Goal: Task Accomplishment & Management: Complete application form

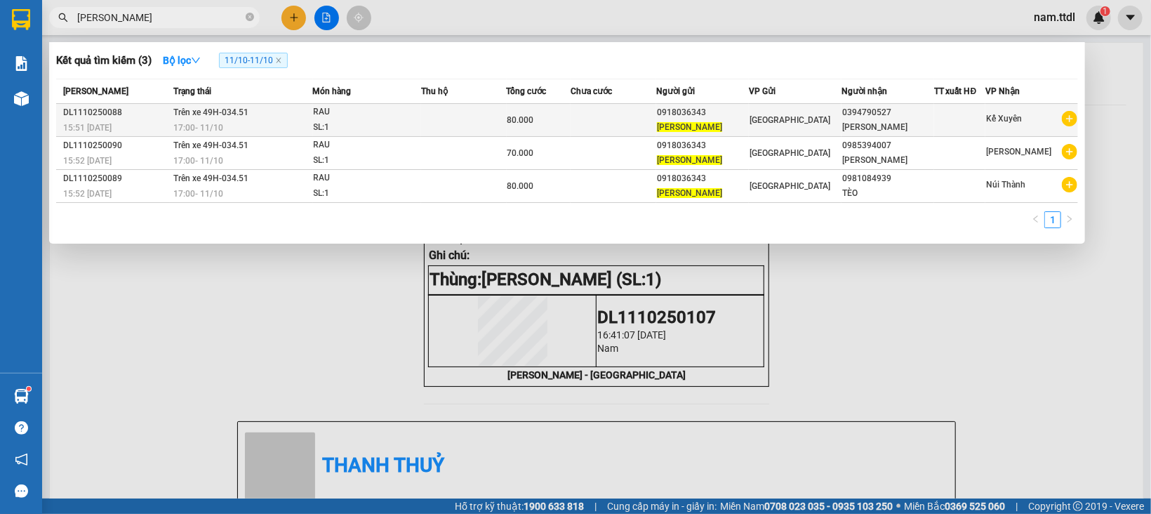
type input "[PERSON_NAME]"
click at [572, 118] on td at bounding box center [614, 120] width 86 height 33
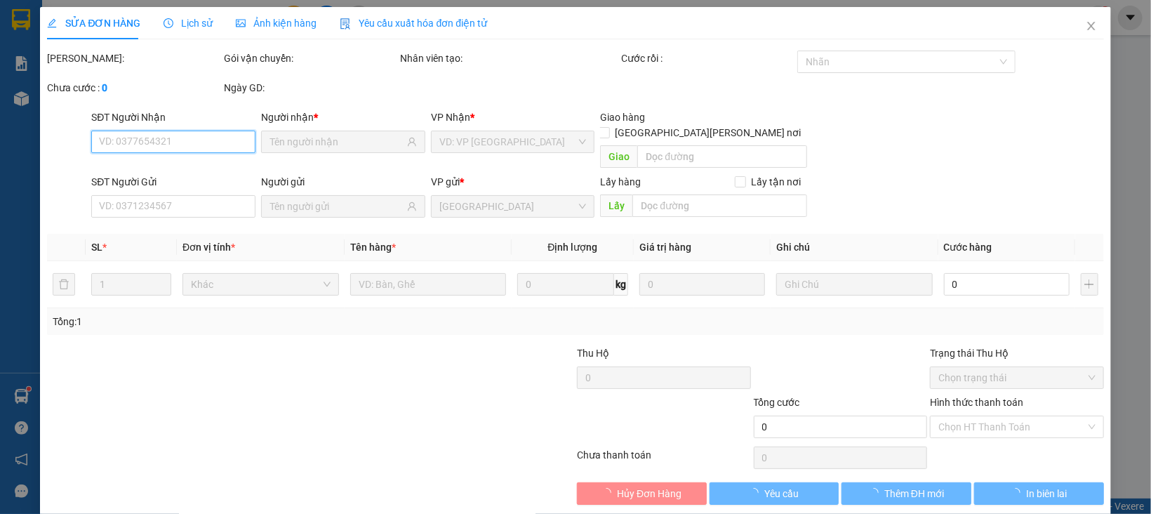
type input "0394790527"
type input "0918036343"
type input "80.000"
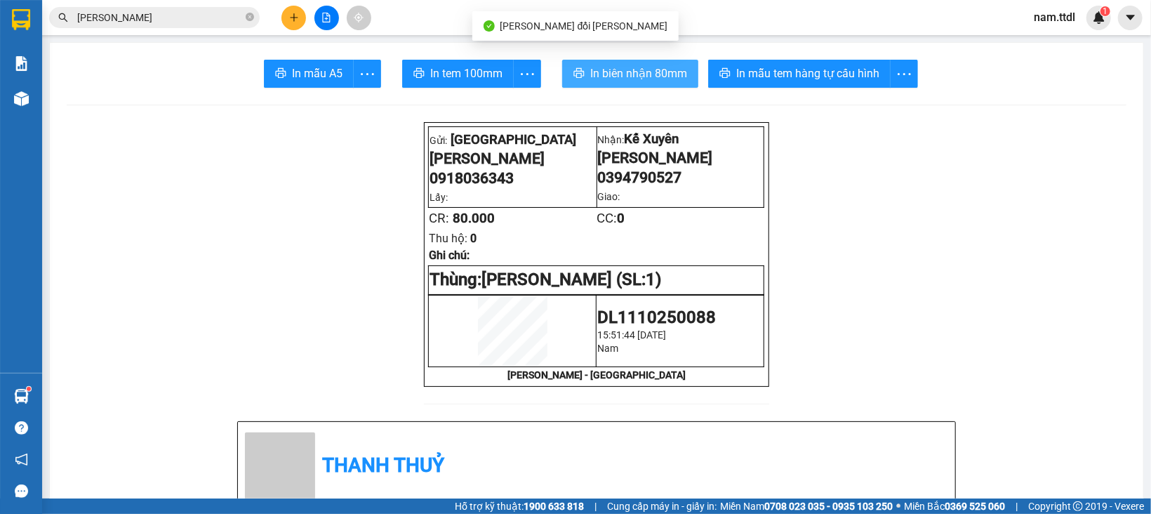
click at [567, 62] on button "In biên nhận 80mm" at bounding box center [630, 74] width 136 height 28
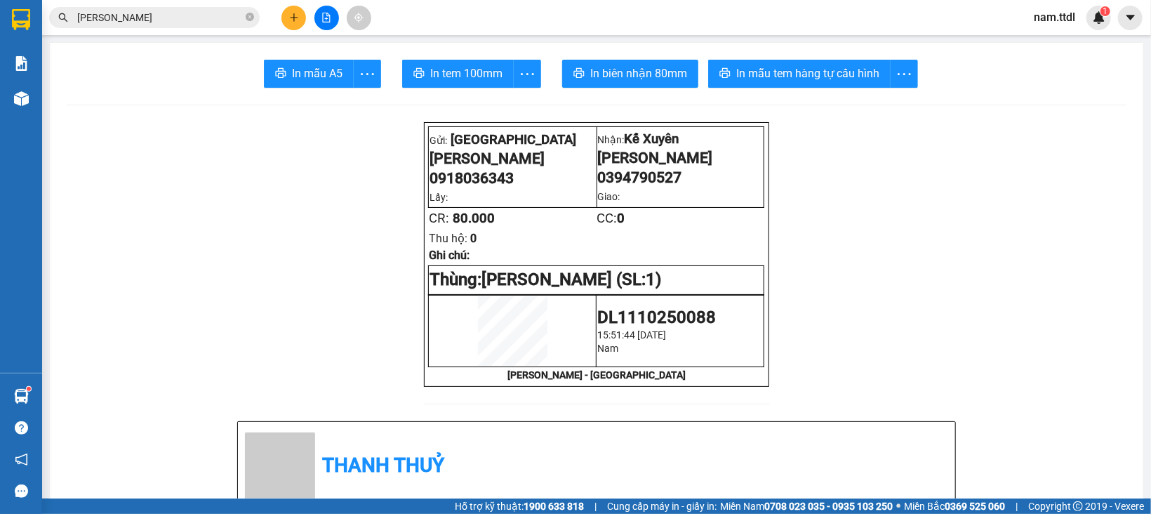
click at [205, 10] on input "[PERSON_NAME]" at bounding box center [160, 17] width 166 height 15
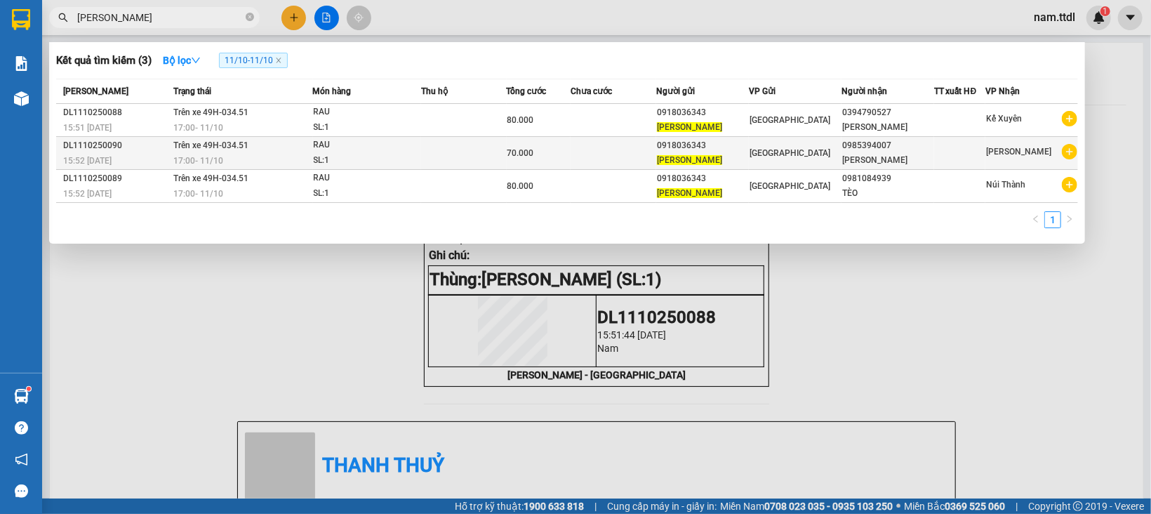
click at [507, 151] on td "70.000" at bounding box center [539, 153] width 64 height 33
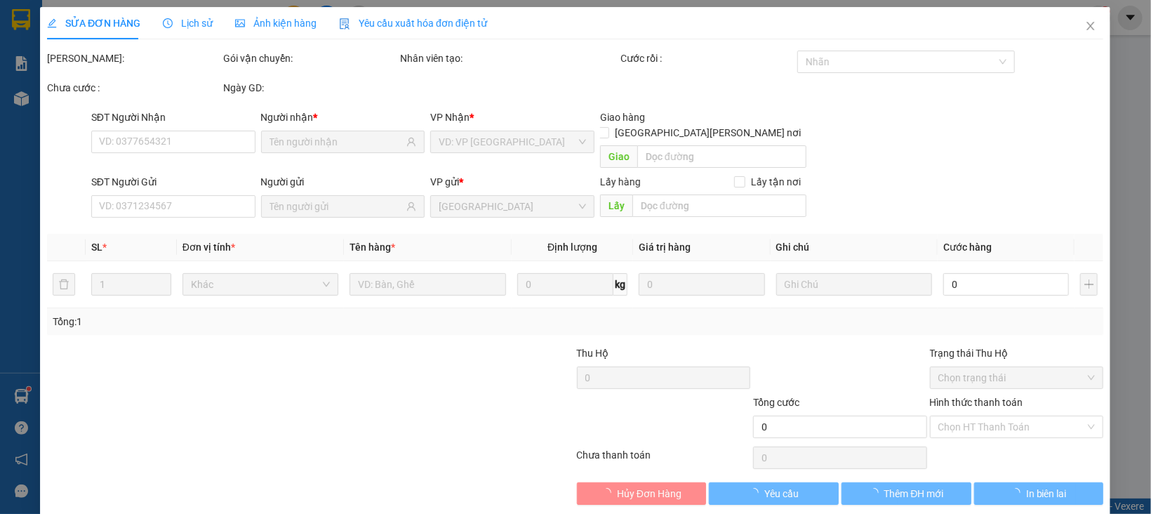
type input "0985394007"
type input "0918036343"
type input "70.000"
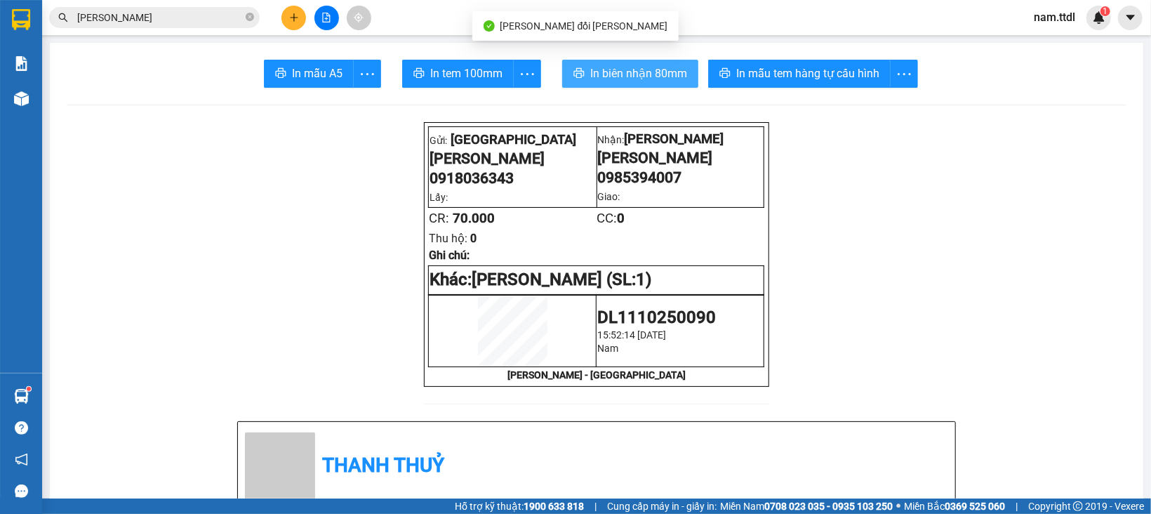
click at [590, 76] on span "In biên nhận 80mm" at bounding box center [638, 74] width 97 height 18
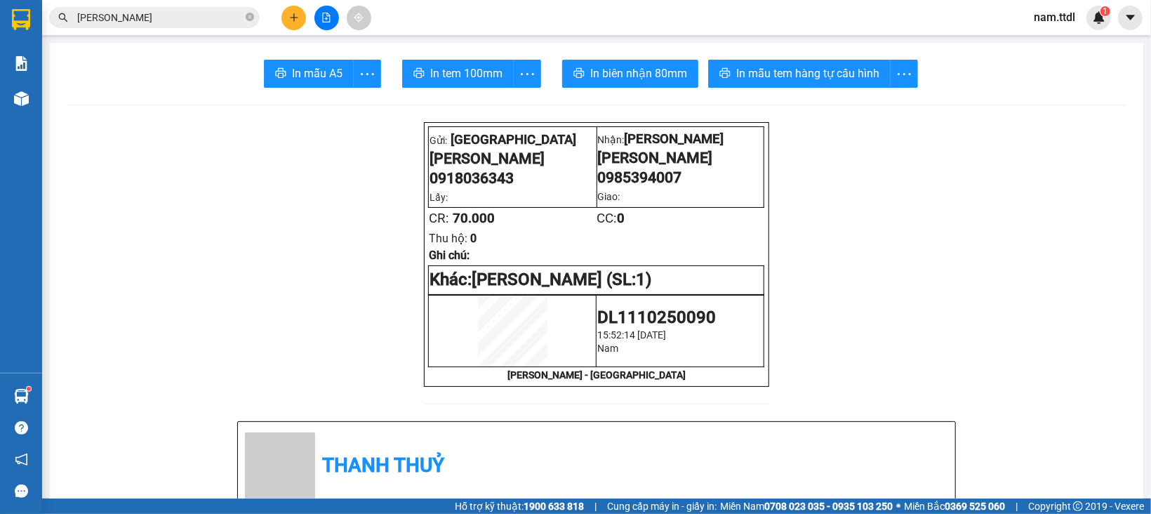
click at [183, 6] on div "Kết quả [PERSON_NAME] ( 3 ) Bộ lọc 11/10 - 11/10 [PERSON_NAME] thái Món hàng Th…" at bounding box center [137, 18] width 274 height 25
click at [182, 13] on input "[PERSON_NAME]" at bounding box center [160, 17] width 166 height 15
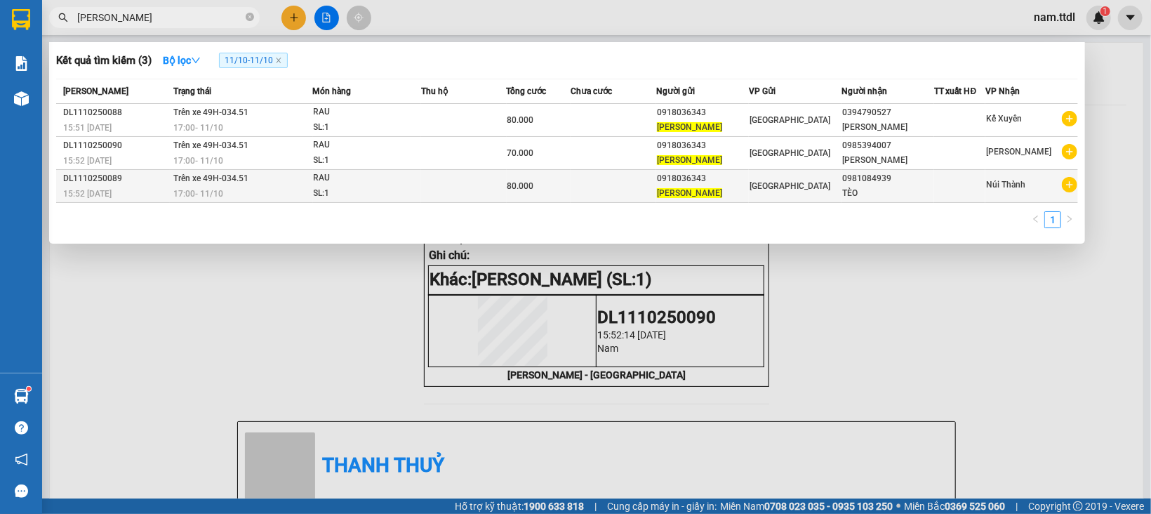
click at [638, 182] on td at bounding box center [614, 186] width 86 height 33
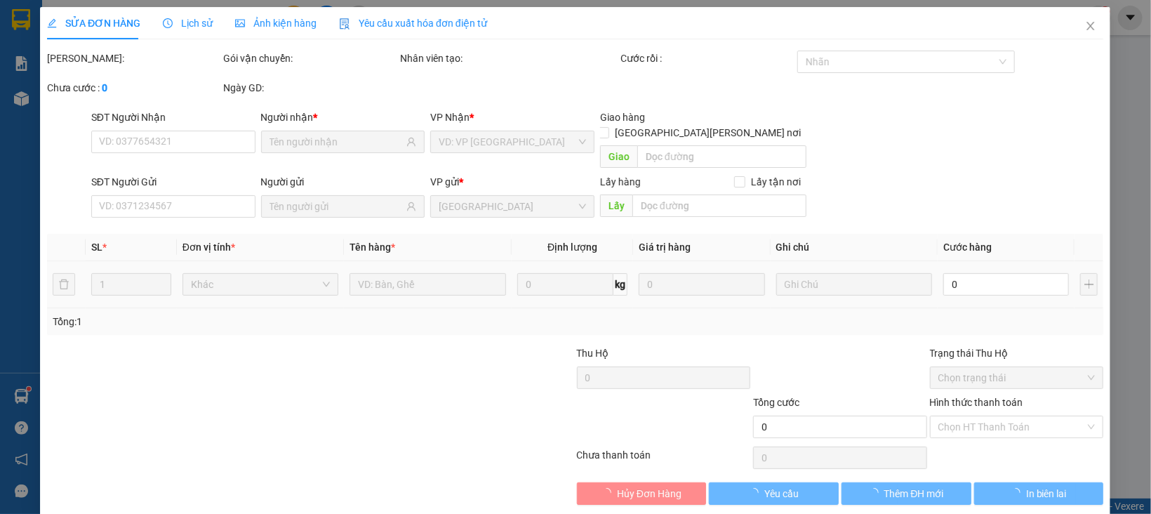
type input "0981084939"
type input "0918036343"
type input "80.000"
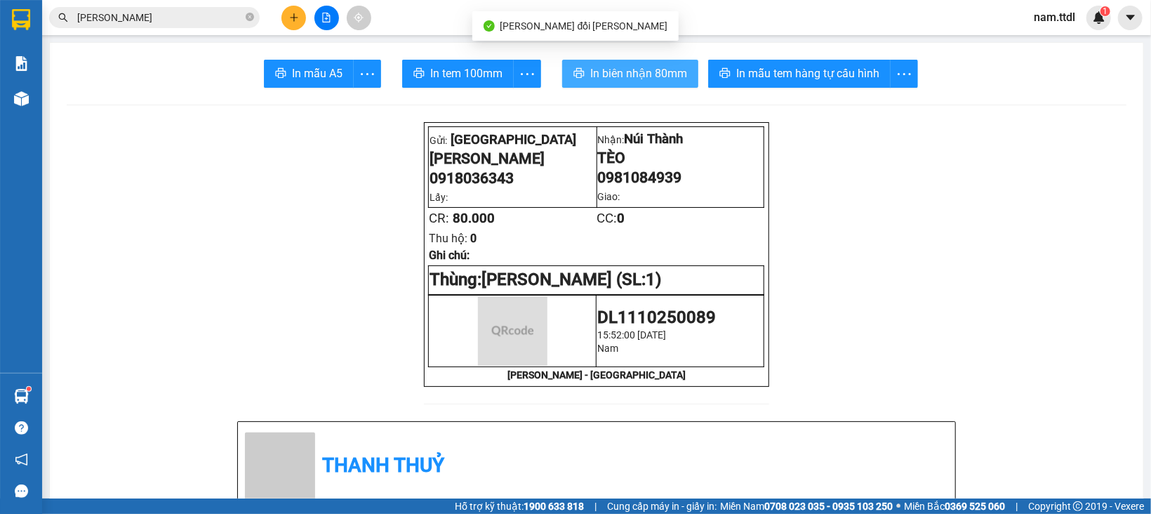
click at [659, 67] on span "In biên nhận 80mm" at bounding box center [638, 74] width 97 height 18
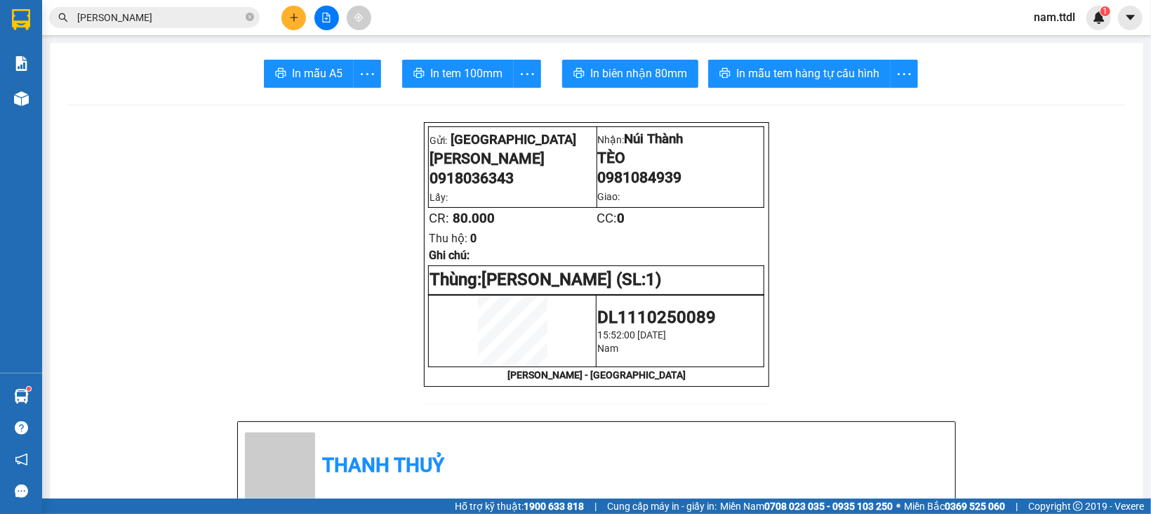
click at [194, 25] on span "[PERSON_NAME]" at bounding box center [154, 17] width 211 height 21
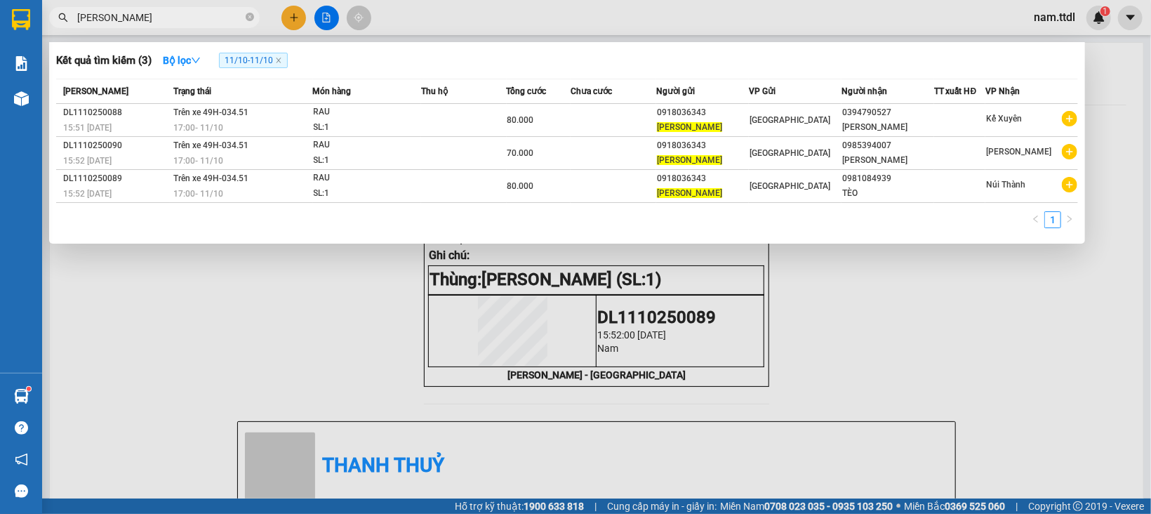
click at [194, 14] on input "[PERSON_NAME]" at bounding box center [160, 17] width 166 height 15
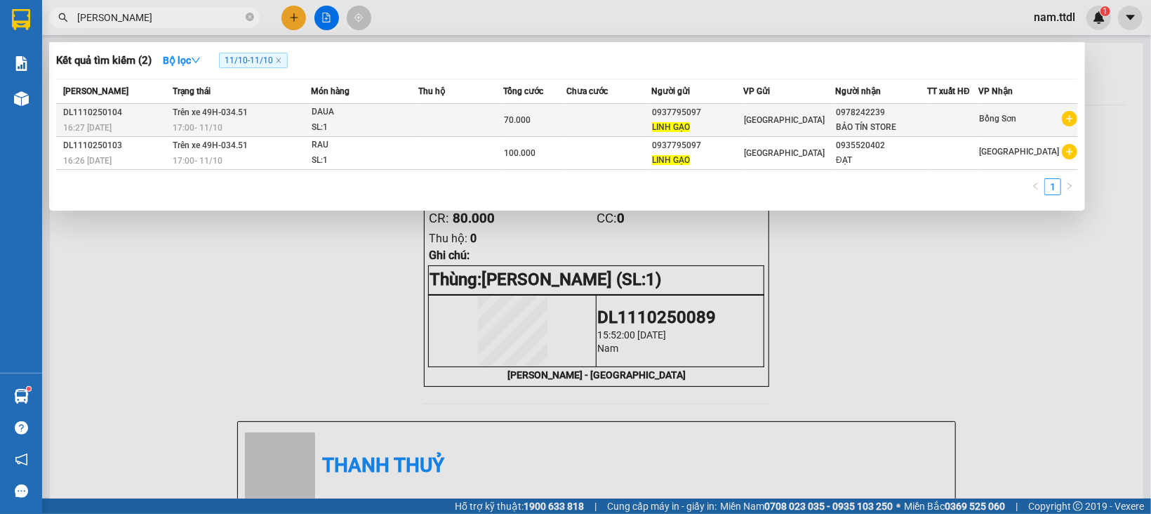
type input "[PERSON_NAME]"
click at [567, 118] on div "70.000" at bounding box center [535, 119] width 62 height 15
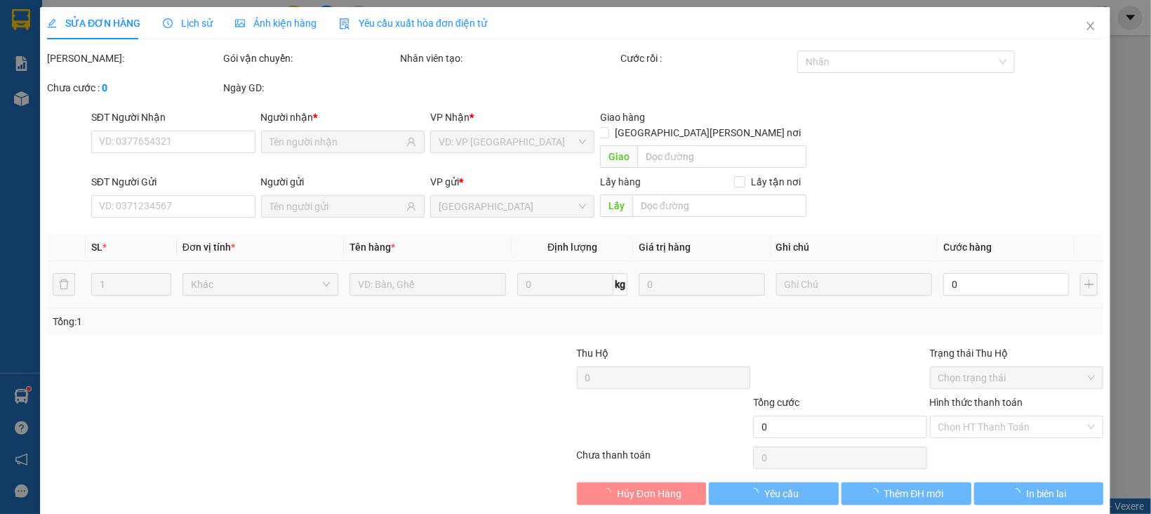
type input "0978242239"
type input "0937795097"
type input "70.000"
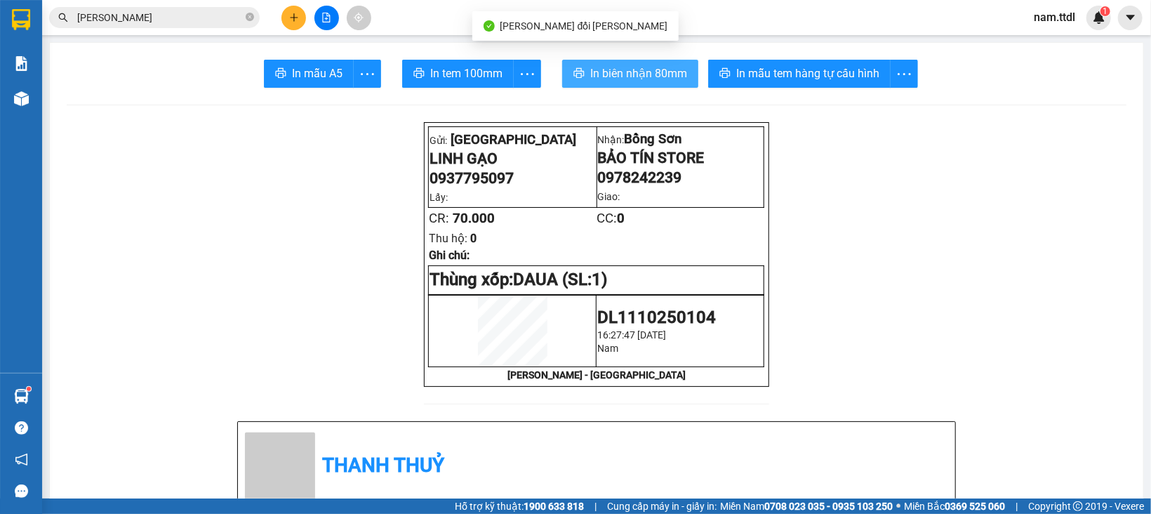
click at [638, 65] on span "In biên nhận 80mm" at bounding box center [638, 74] width 97 height 18
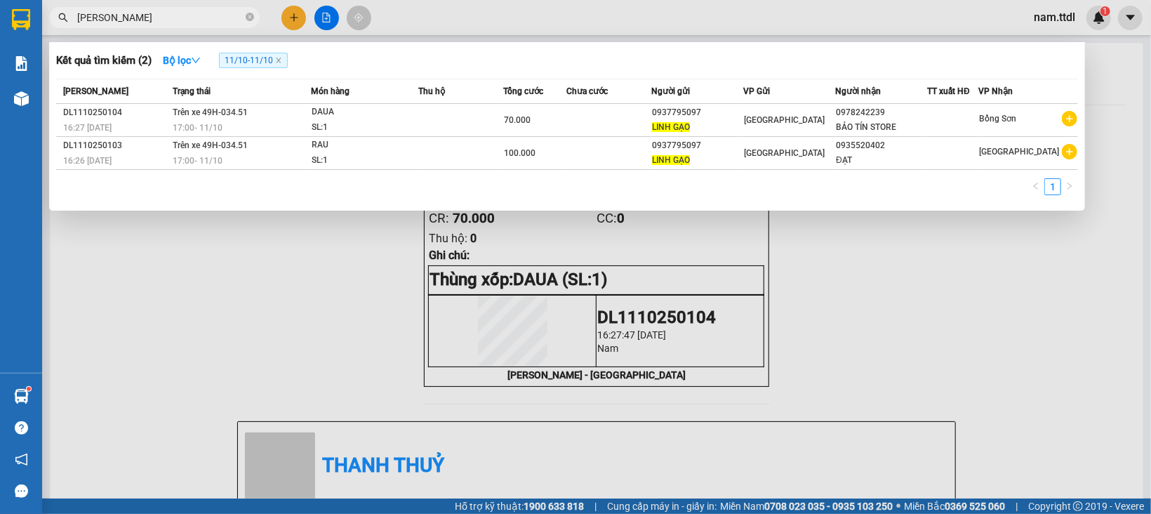
click at [192, 15] on input "[PERSON_NAME]" at bounding box center [160, 17] width 166 height 15
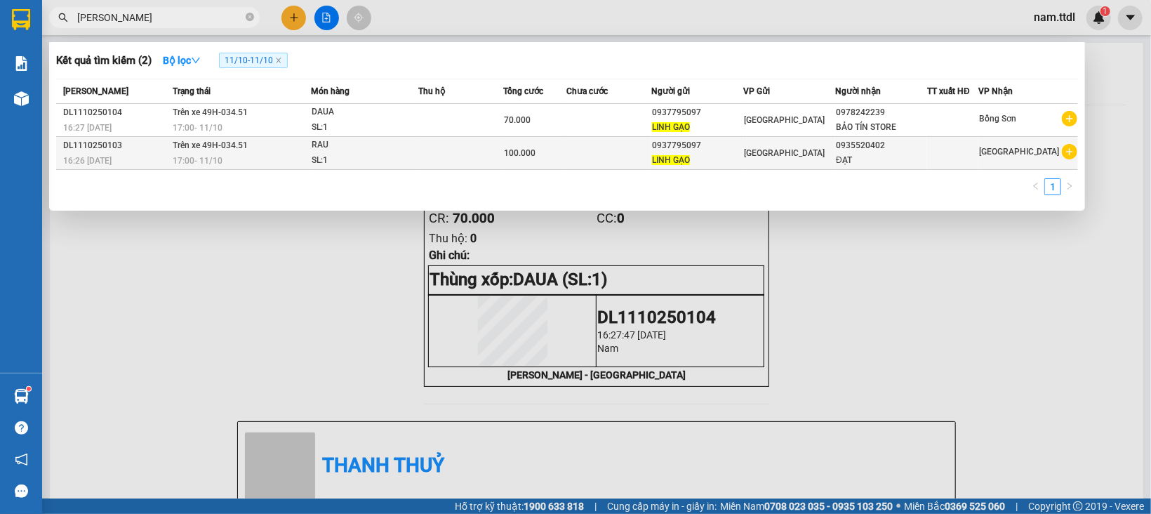
click at [559, 154] on div "100.000" at bounding box center [535, 152] width 62 height 15
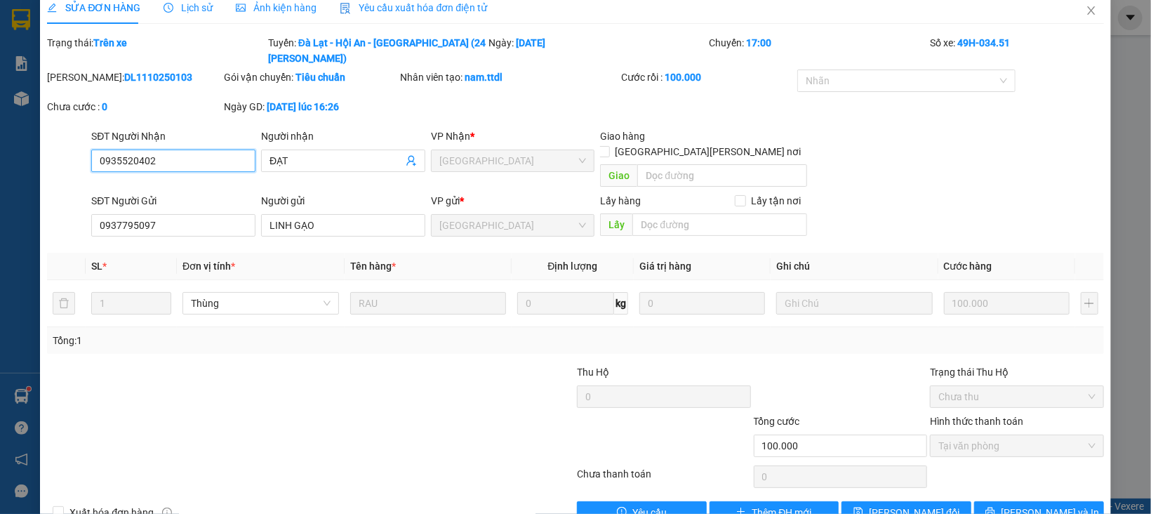
scroll to position [22, 0]
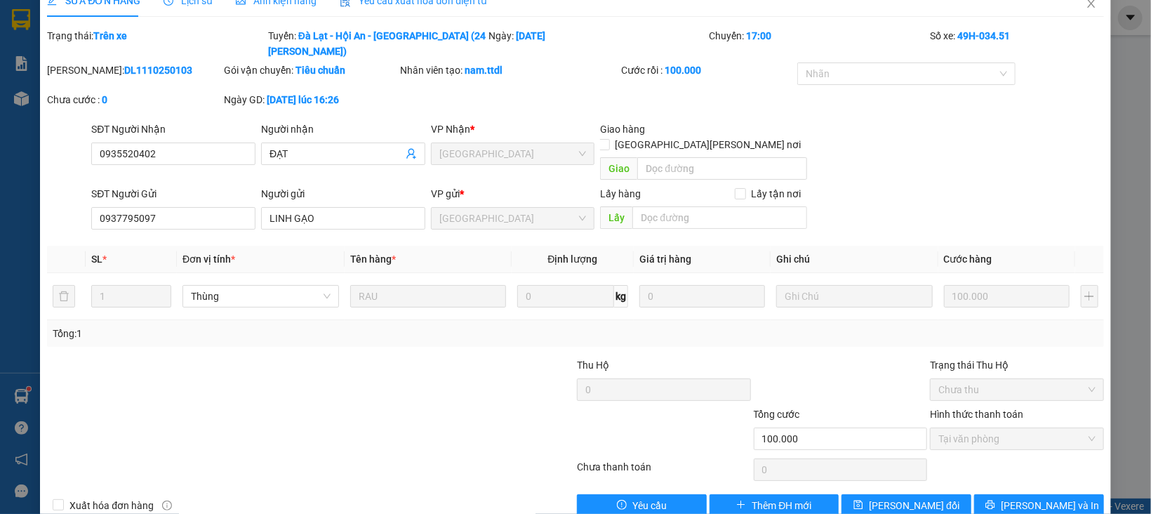
click at [1002, 490] on div "SỬA ĐƠN HÀNG Lịch sử [PERSON_NAME] hàng Yêu cầu xuất [PERSON_NAME] điện tử Tota…" at bounding box center [575, 256] width 1071 height 543
click at [996, 500] on icon "printer" at bounding box center [991, 505] width 10 height 10
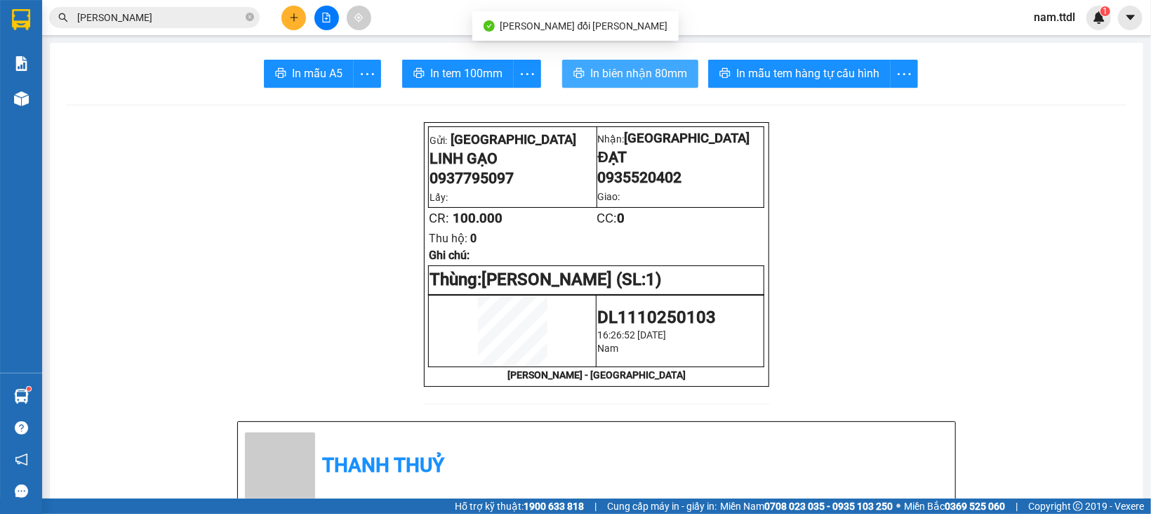
click at [621, 67] on span "In biên nhận 80mm" at bounding box center [638, 74] width 97 height 18
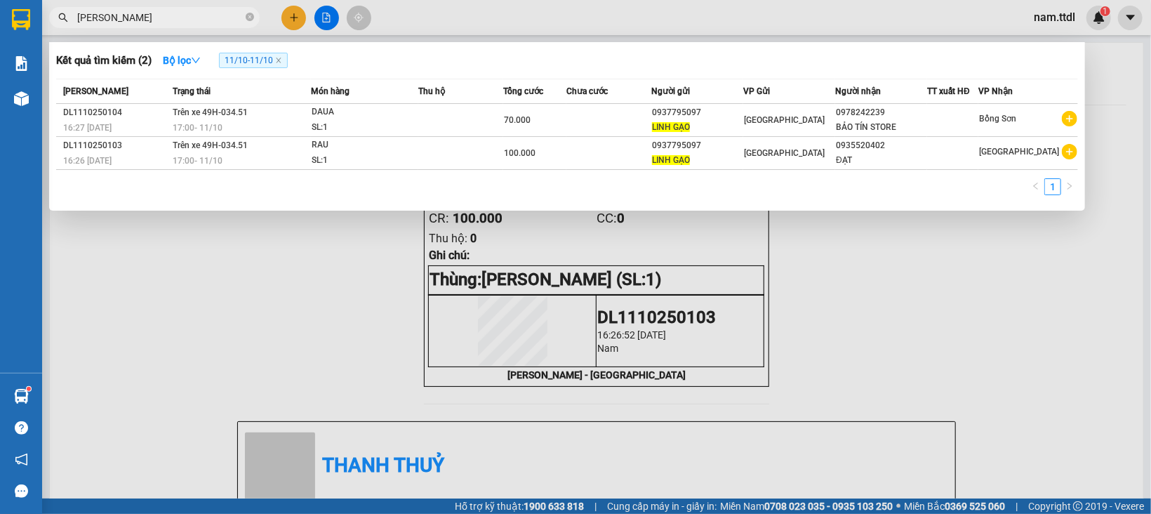
click at [167, 22] on input "[PERSON_NAME]" at bounding box center [160, 17] width 166 height 15
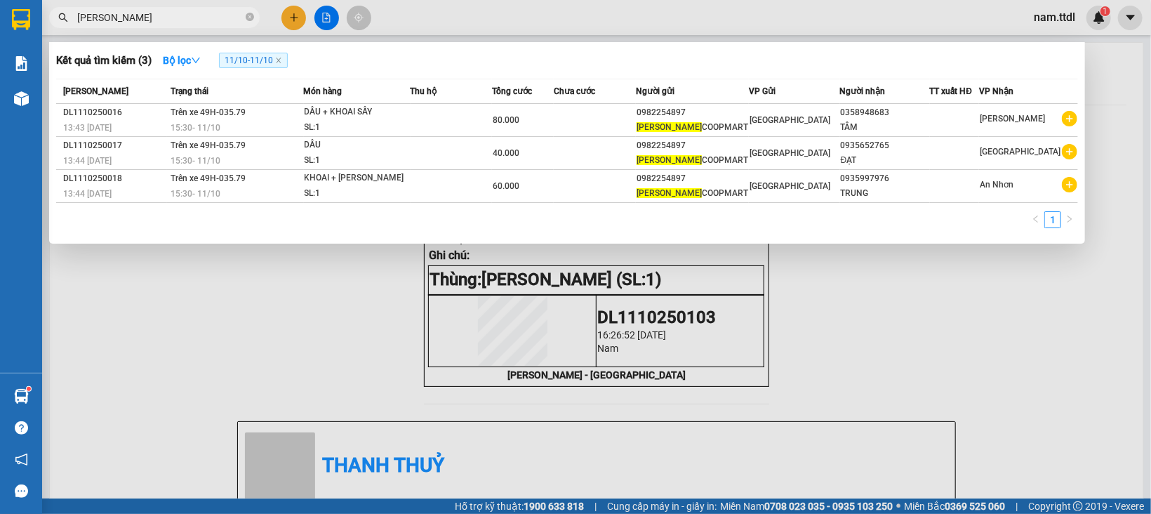
type input "[PERSON_NAME]"
click at [173, 330] on div at bounding box center [575, 257] width 1151 height 514
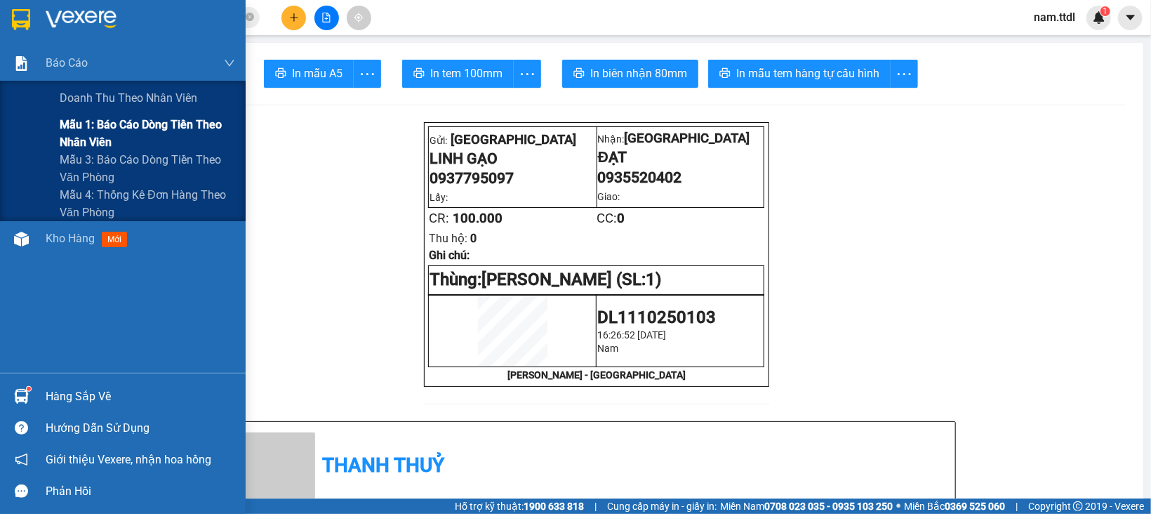
click at [83, 128] on span "Mẫu 1: Báo cáo dòng tiền theo nhân viên" at bounding box center [148, 133] width 176 height 35
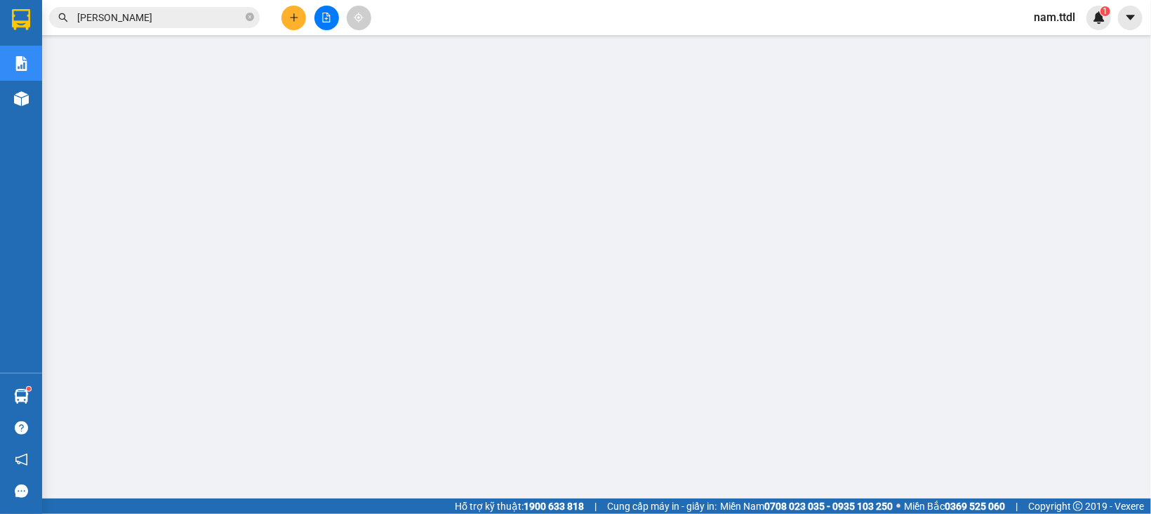
click at [138, 18] on input "[PERSON_NAME]" at bounding box center [160, 17] width 166 height 15
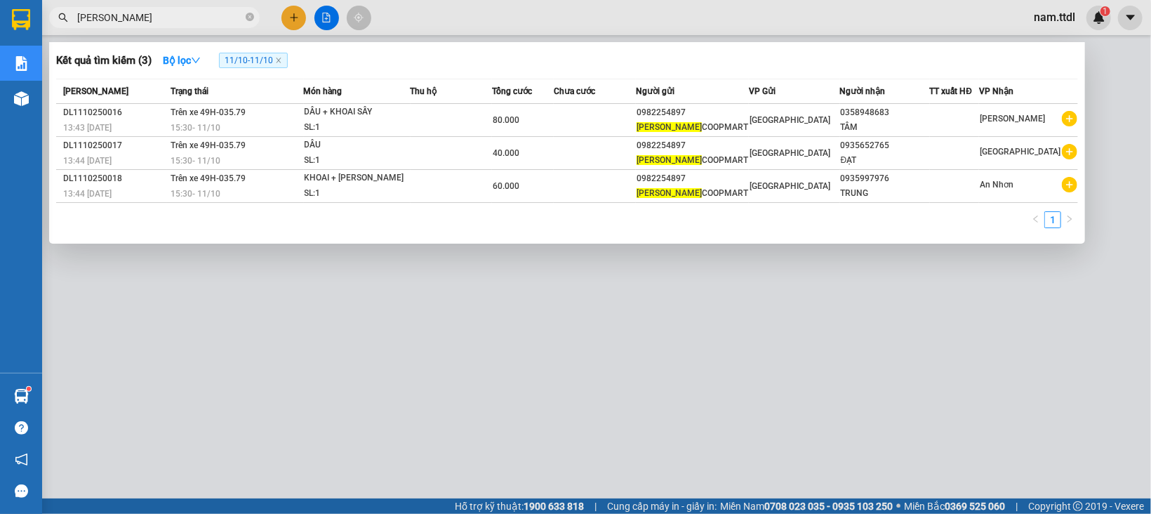
click at [138, 18] on input "[PERSON_NAME]" at bounding box center [160, 17] width 166 height 15
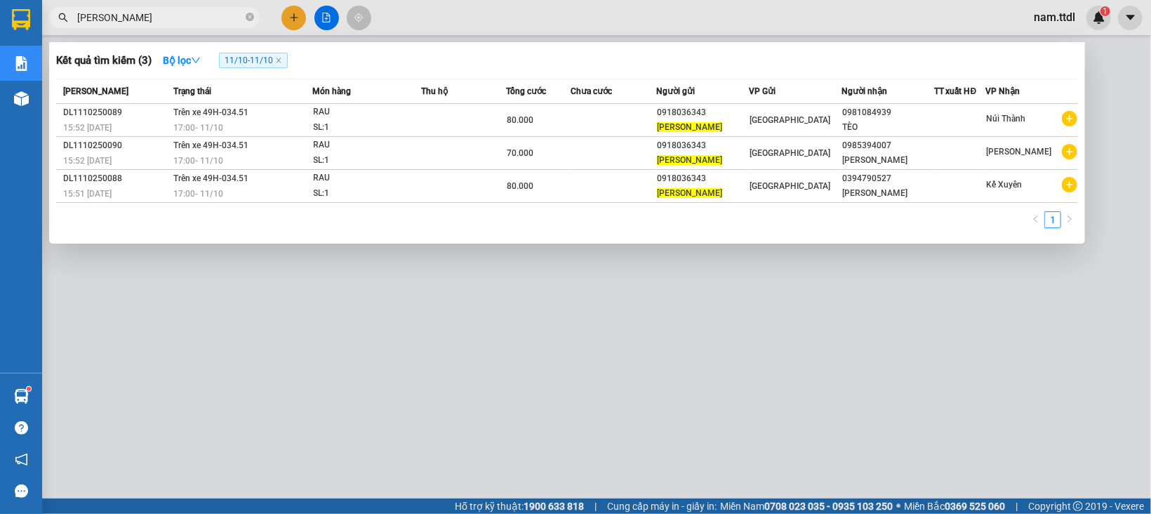
click at [209, 18] on input "[PERSON_NAME]" at bounding box center [160, 17] width 166 height 15
type input "[PERSON_NAME]"
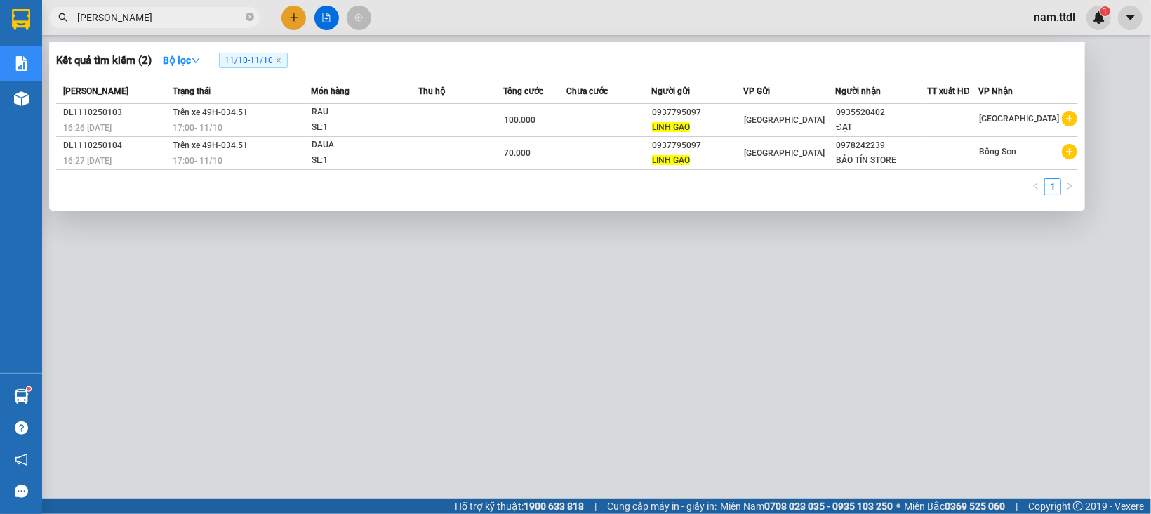
click at [183, 21] on input "[PERSON_NAME]" at bounding box center [160, 17] width 166 height 15
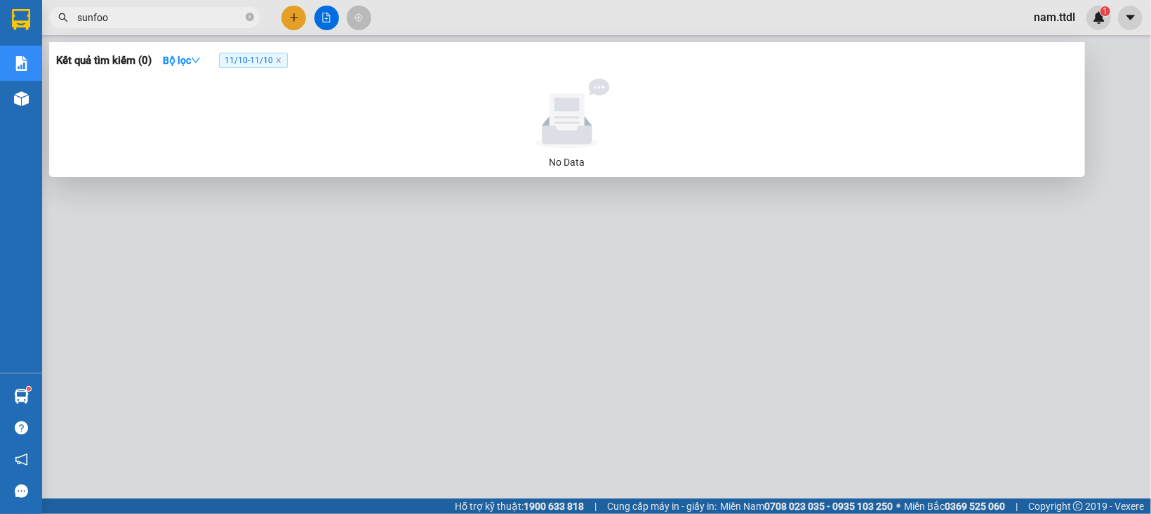
type input "sunfood"
click at [252, 22] on span at bounding box center [250, 17] width 8 height 13
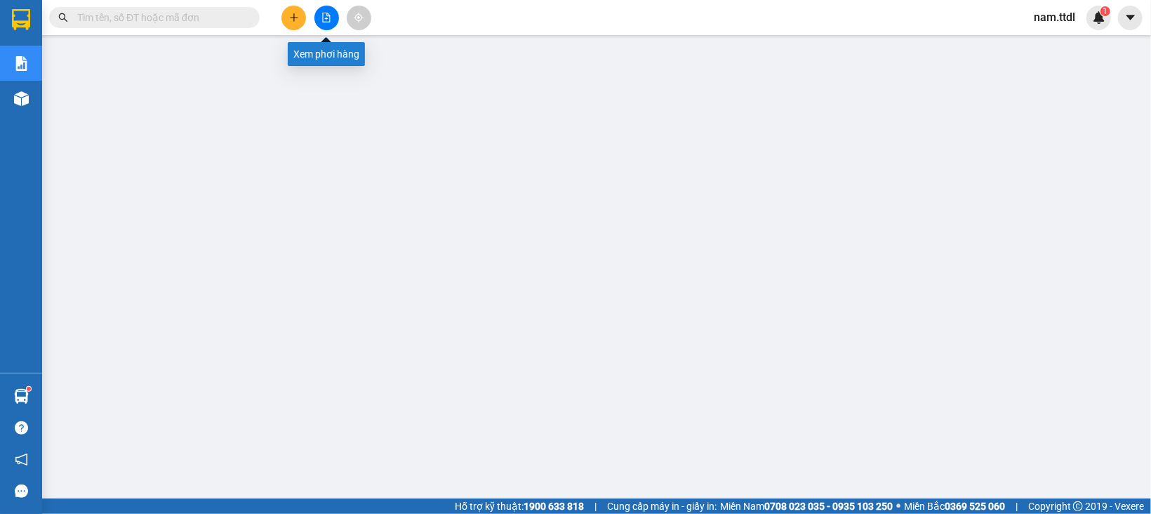
click at [323, 17] on icon "file-add" at bounding box center [327, 18] width 8 height 10
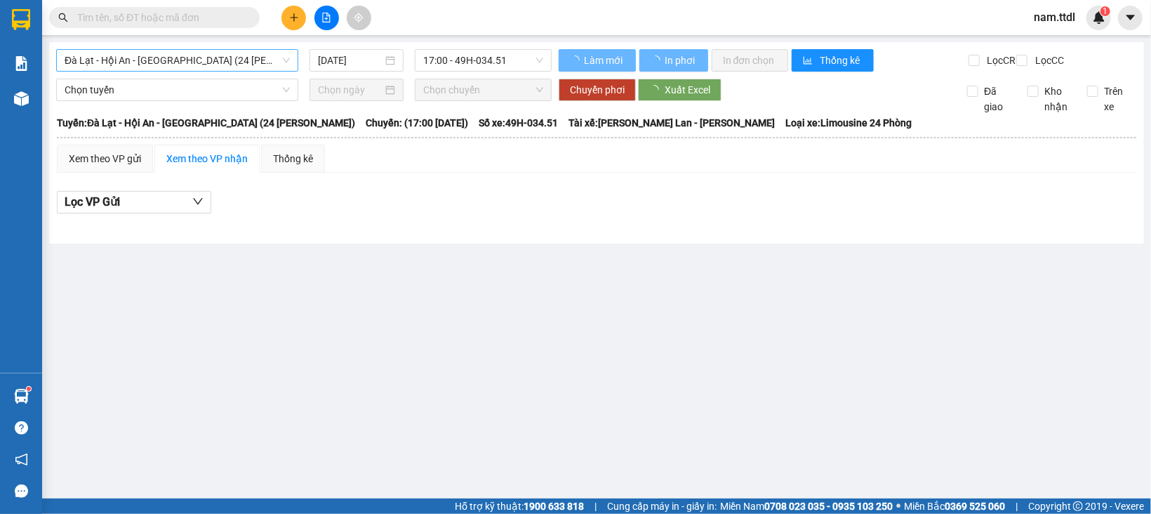
click at [200, 62] on span "Đà Lạt - Hội An - [GEOGRAPHIC_DATA] (24 [PERSON_NAME])" at bounding box center [177, 60] width 225 height 21
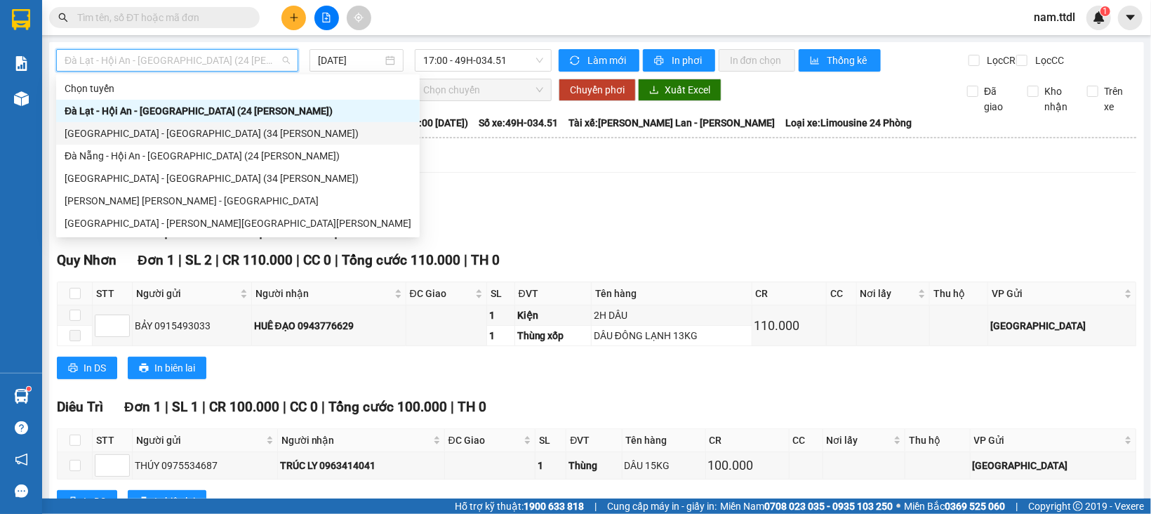
click at [130, 131] on div "[GEOGRAPHIC_DATA] - [GEOGRAPHIC_DATA] (34 [PERSON_NAME])" at bounding box center [238, 133] width 347 height 15
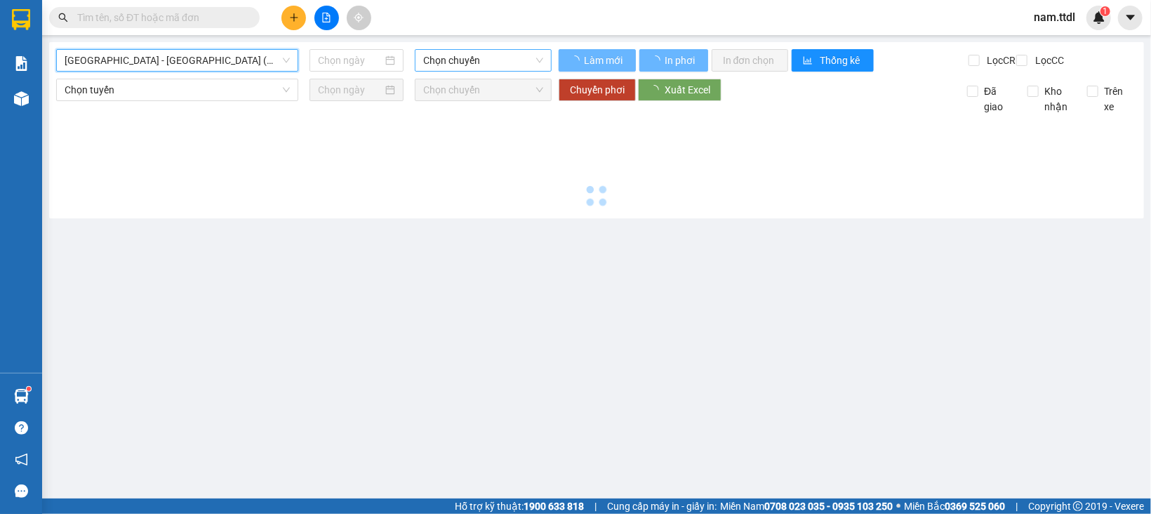
type input "[DATE]"
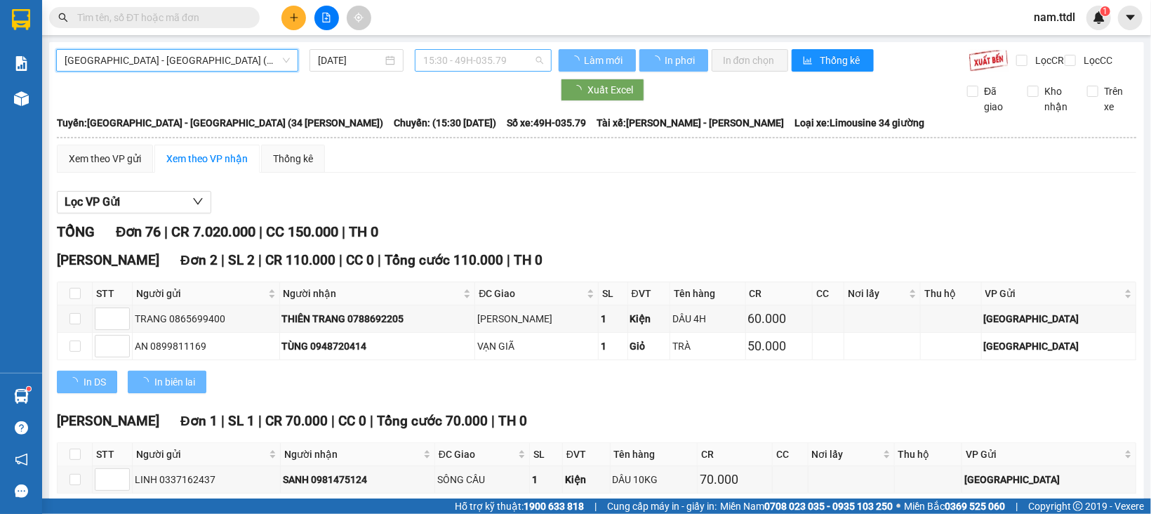
click at [523, 60] on span "15:30 - 49H-035.79" at bounding box center [483, 60] width 120 height 21
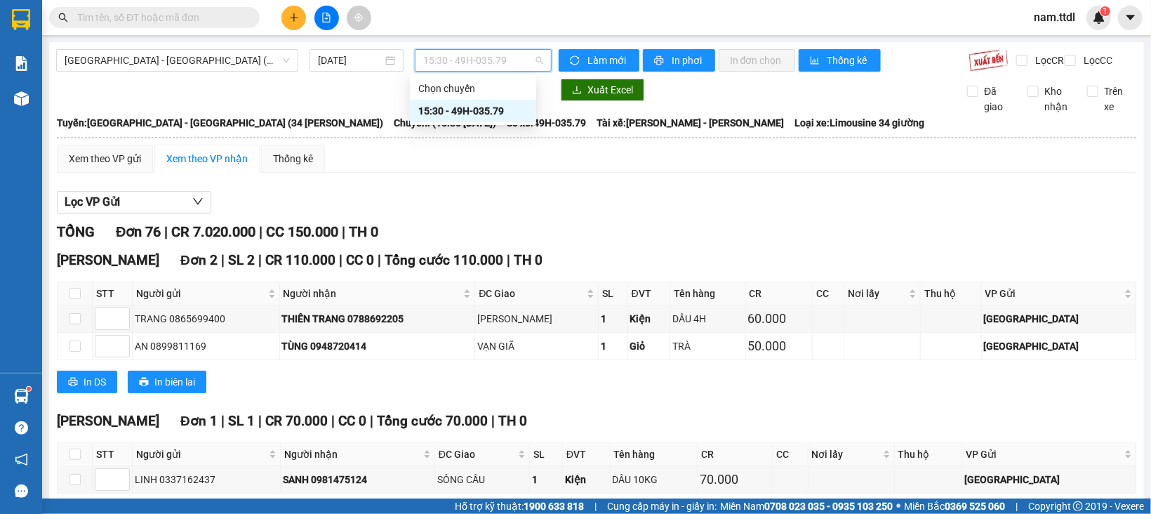
click at [186, 326] on div "TRANG 0865699400" at bounding box center [206, 318] width 143 height 15
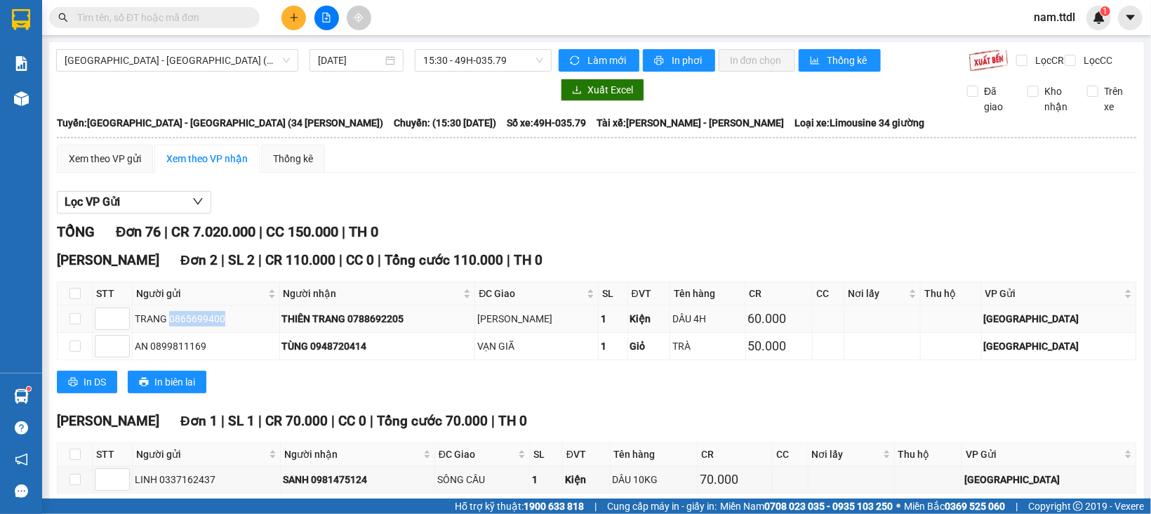
click at [187, 326] on div "TRANG 0865699400" at bounding box center [206, 318] width 143 height 15
copy div "0865699400"
click at [185, 19] on input "text" at bounding box center [160, 17] width 166 height 15
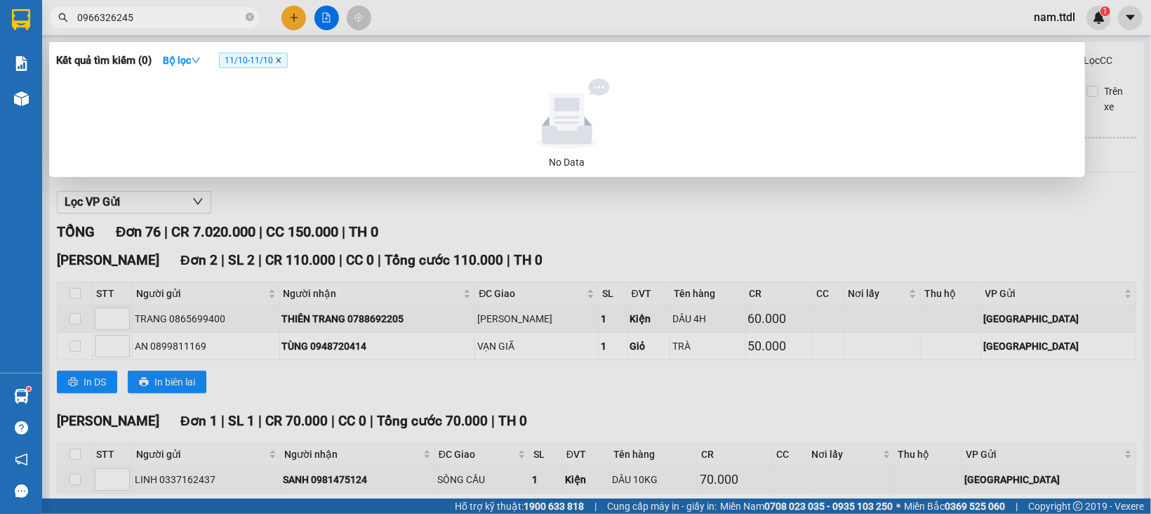
type input "0966326245"
click at [282, 62] on icon "close" at bounding box center [278, 60] width 7 height 7
click at [161, 18] on input "0966326245" at bounding box center [160, 17] width 166 height 15
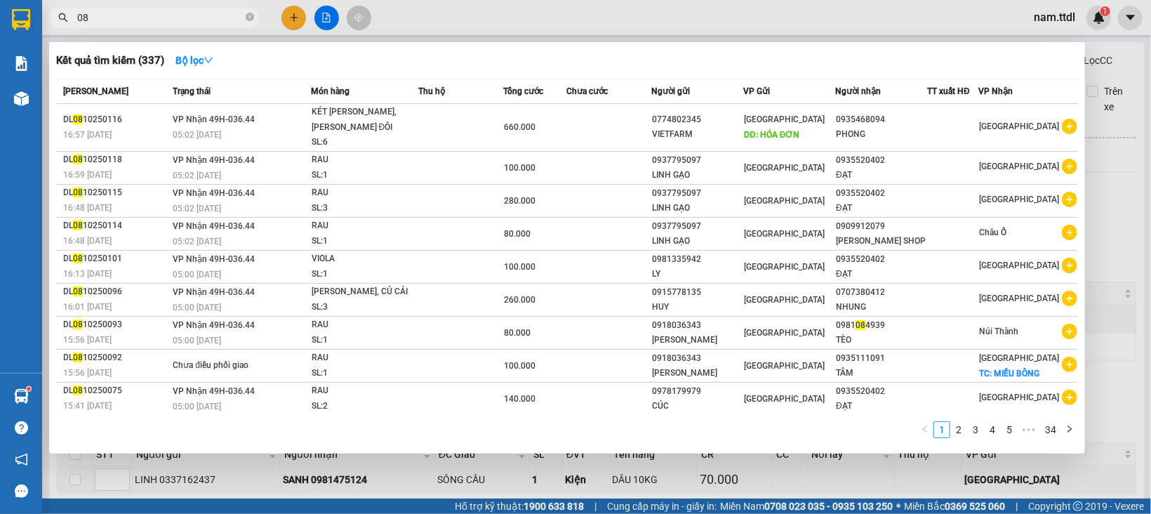
type input "0"
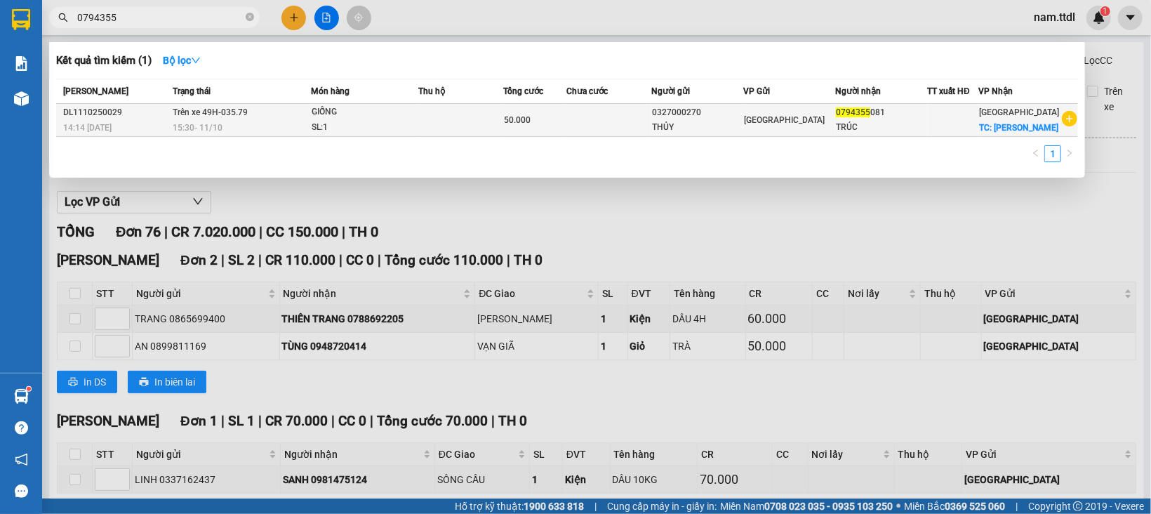
type input "0794355"
click at [639, 122] on td at bounding box center [609, 120] width 85 height 33
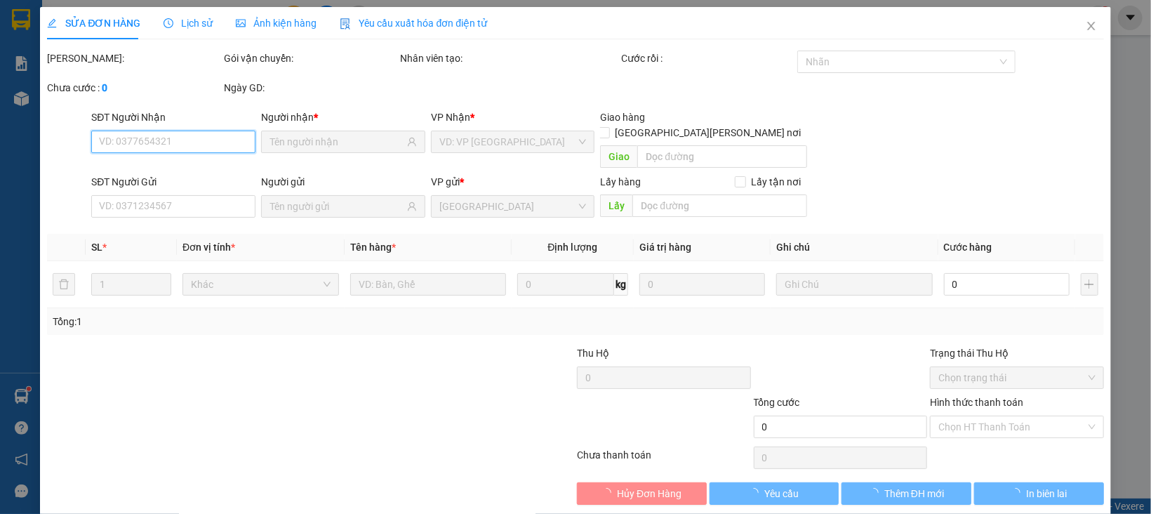
type input "0794355081"
checkbox input "true"
type input "[PERSON_NAME]"
type input "0327000270"
type input "50.000"
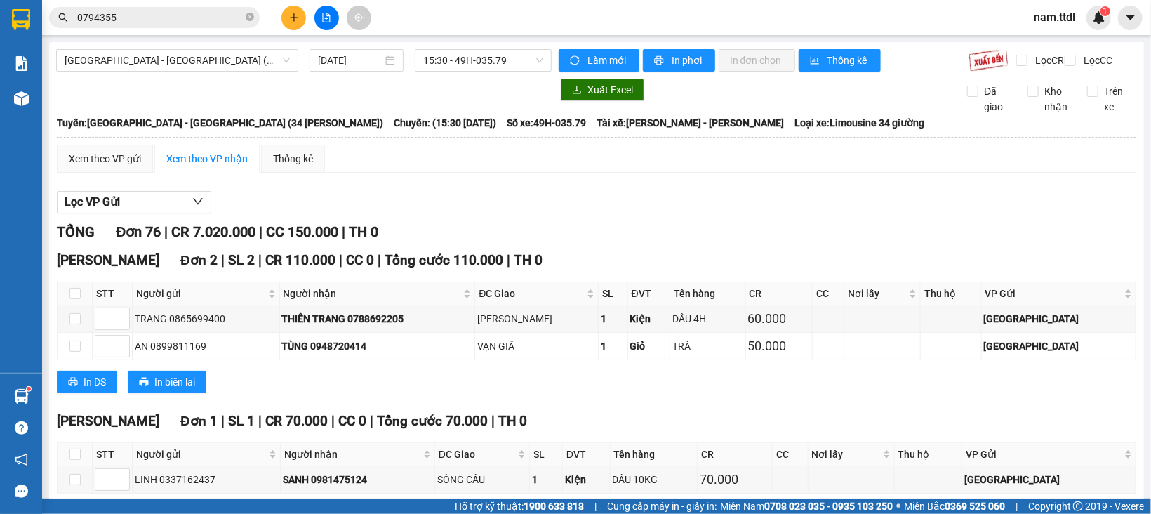
click at [146, 18] on input "0794355" at bounding box center [160, 17] width 166 height 15
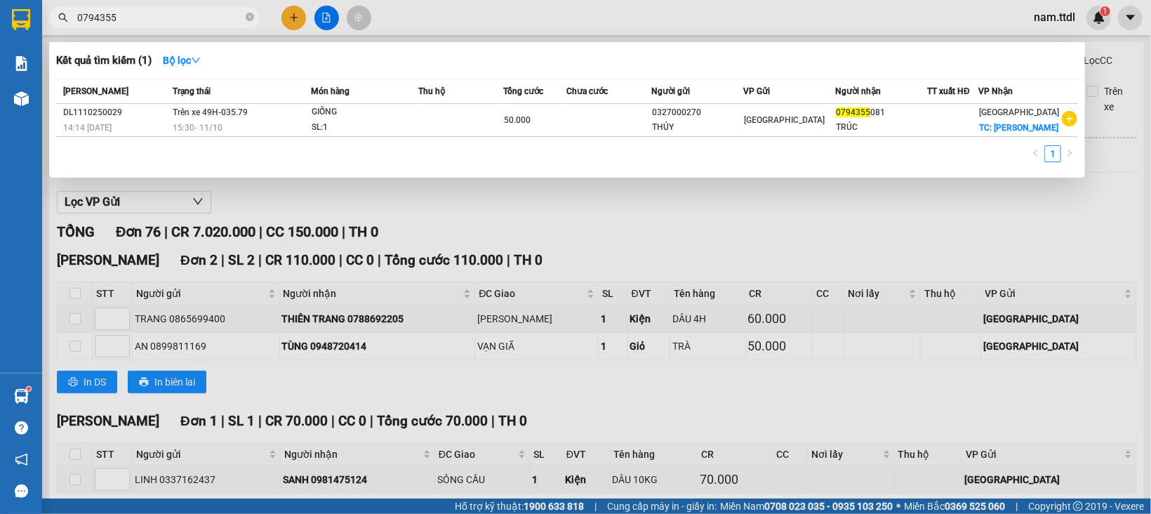
click at [146, 18] on input "0794355" at bounding box center [160, 17] width 166 height 15
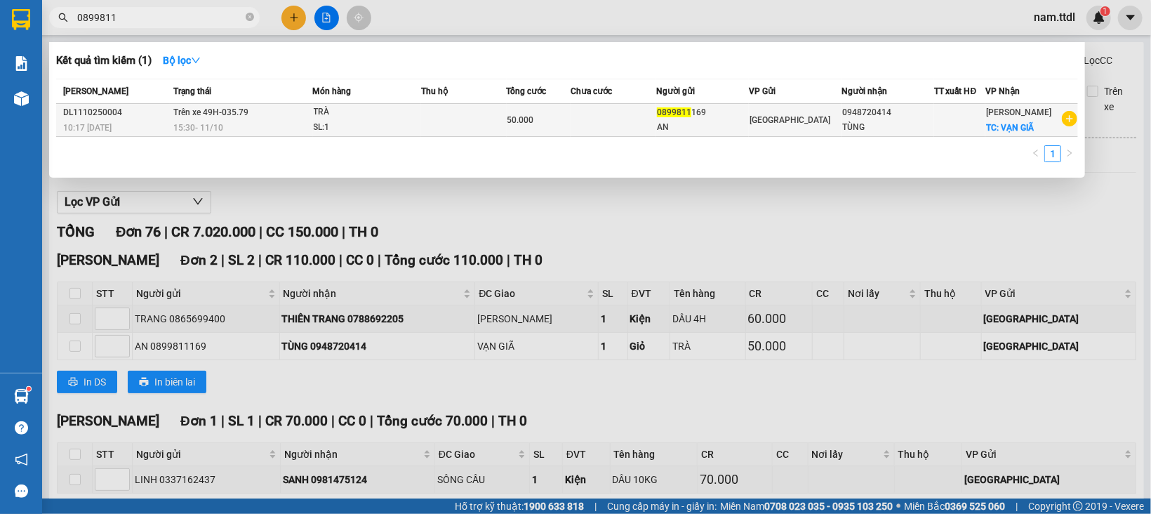
type input "0899811"
click at [605, 117] on td at bounding box center [614, 120] width 86 height 33
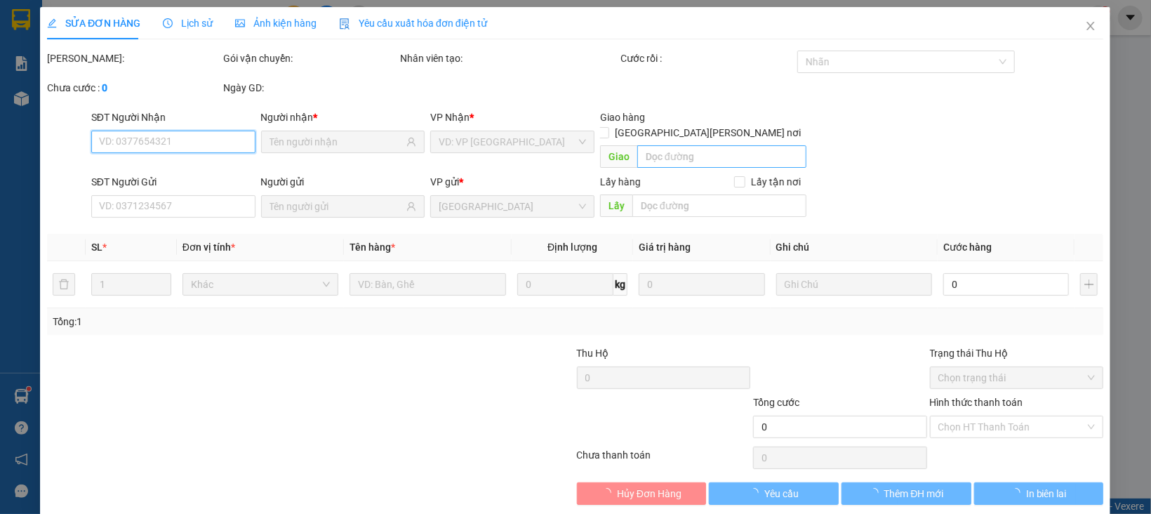
type input "0948720414"
checkbox input "true"
type input "VẠN GIÃ"
type input "0899811169"
type input "50.000"
